Goal: Ask a question

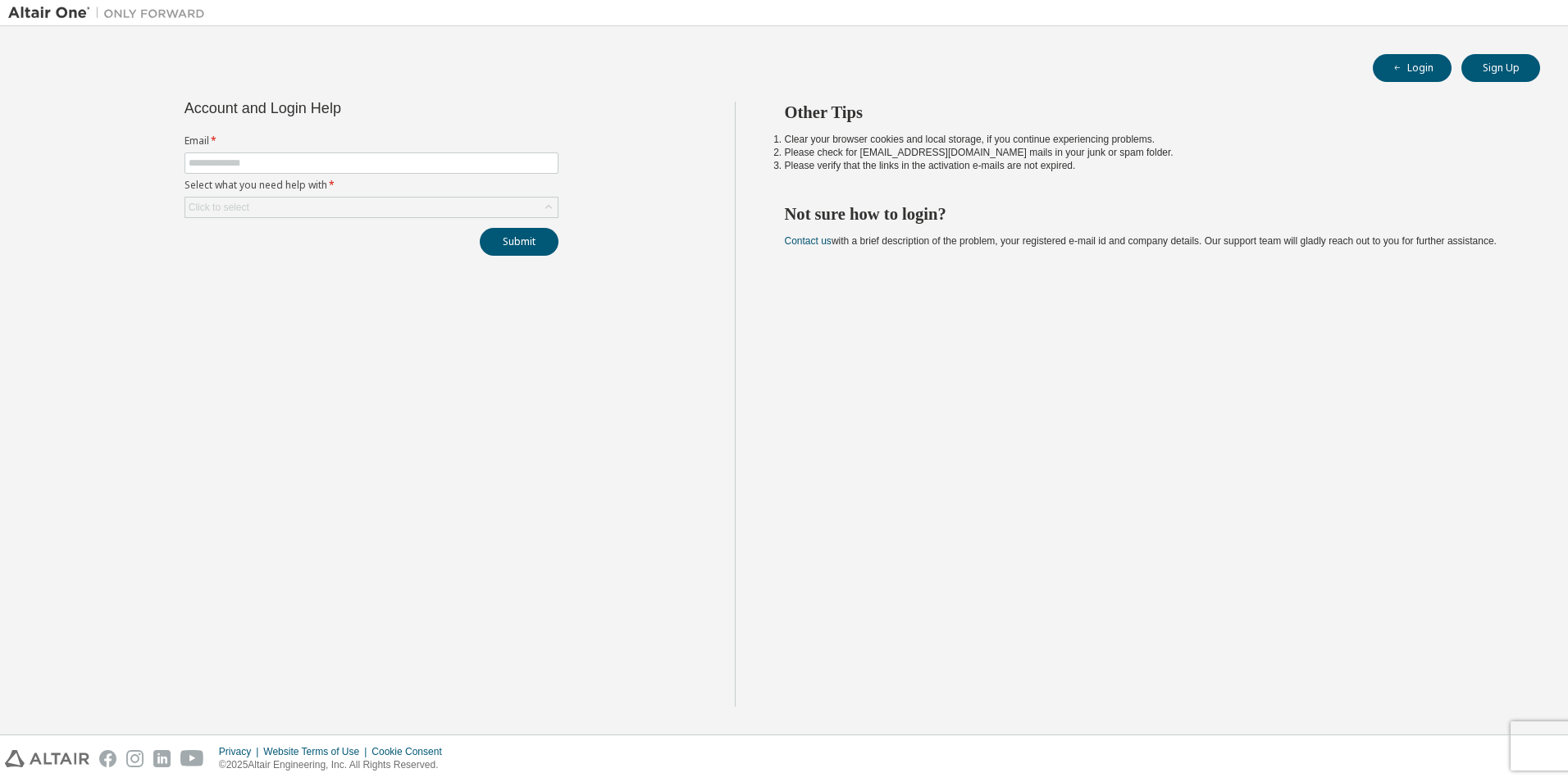
click at [271, 152] on form "Email * Select what you need help with * Click to select" at bounding box center [371, 176] width 374 height 84
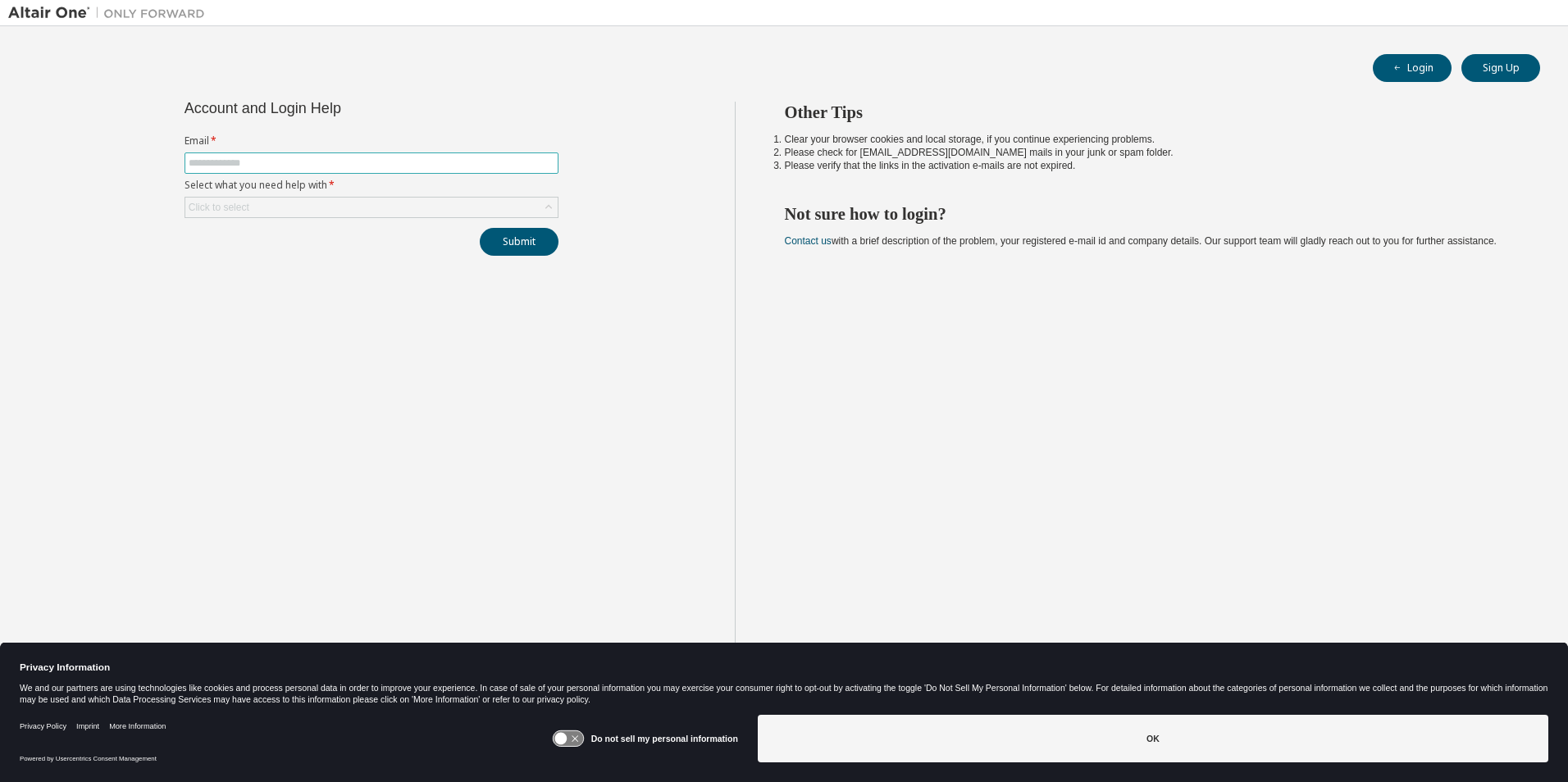
click at [277, 164] on input "text" at bounding box center [371, 163] width 366 height 13
type input "**********"
click at [399, 213] on div "Click to select" at bounding box center [371, 207] width 372 height 20
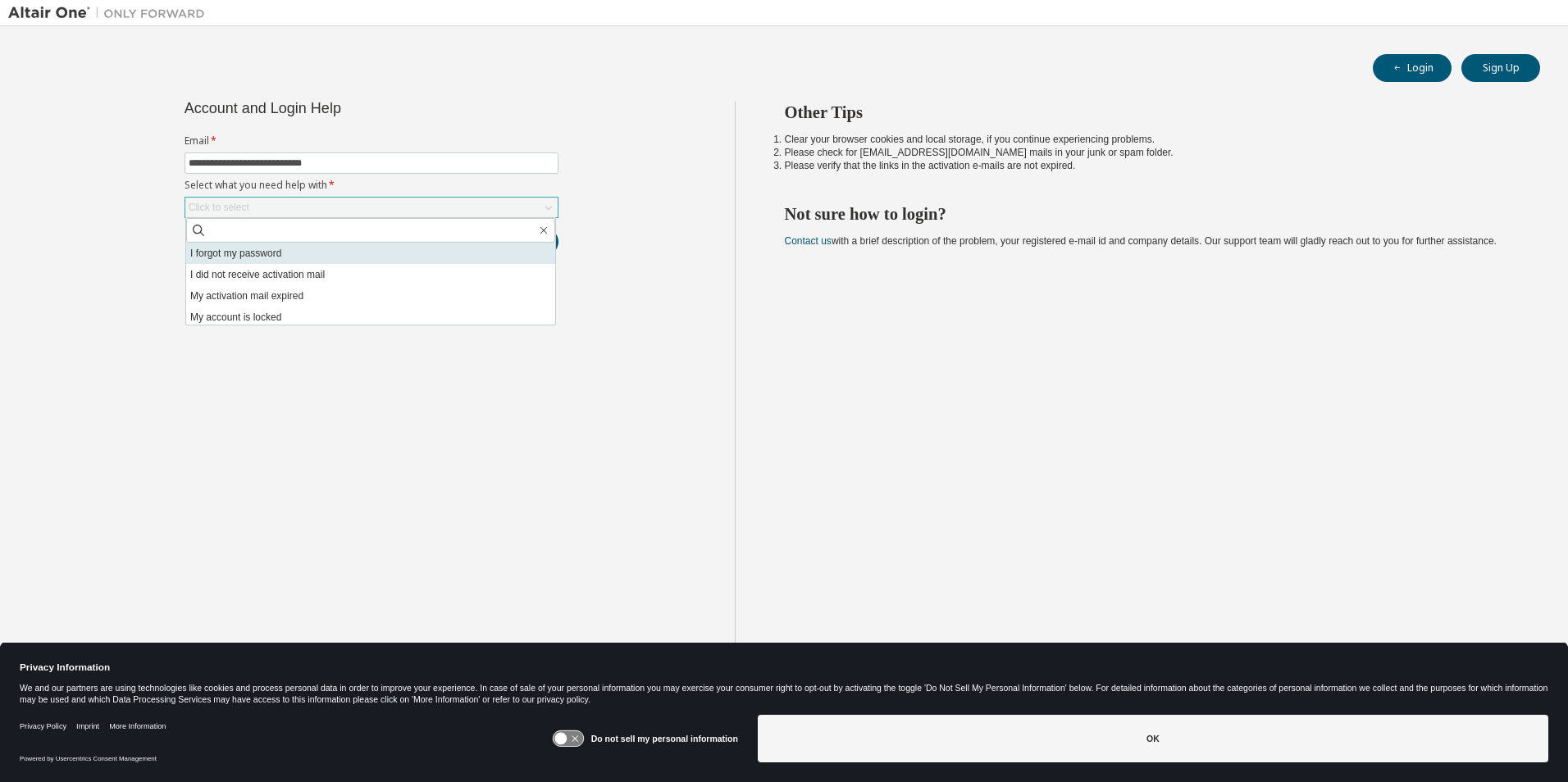
click at [268, 257] on li "I forgot my password" at bounding box center [370, 253] width 369 height 22
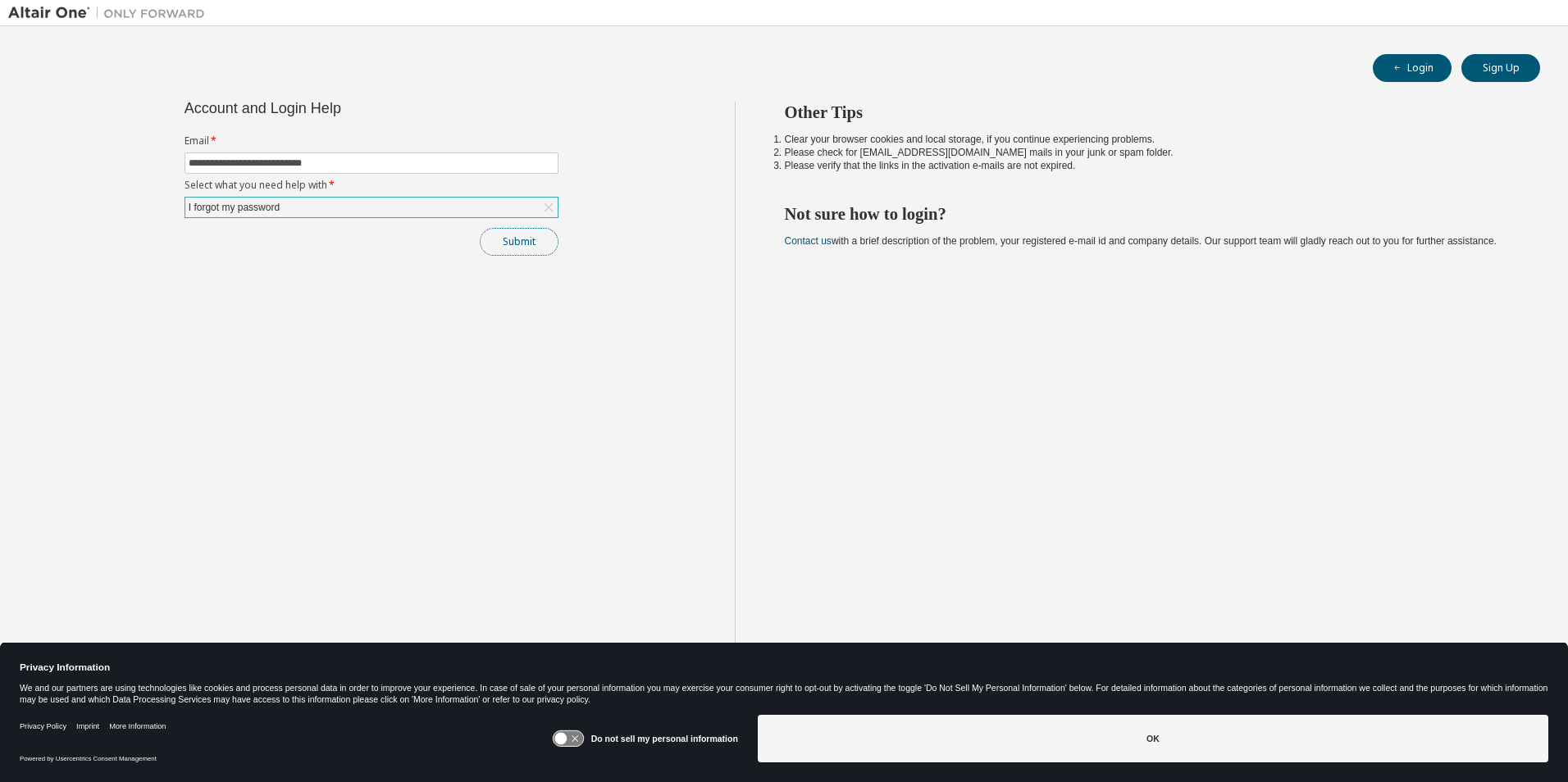
click at [526, 239] on button "Submit" at bounding box center [519, 242] width 78 height 28
drag, startPoint x: 519, startPoint y: 247, endPoint x: 416, endPoint y: 285, distance: 109.8
click at [518, 247] on button "Submit" at bounding box center [519, 242] width 78 height 28
